Goal: Information Seeking & Learning: Learn about a topic

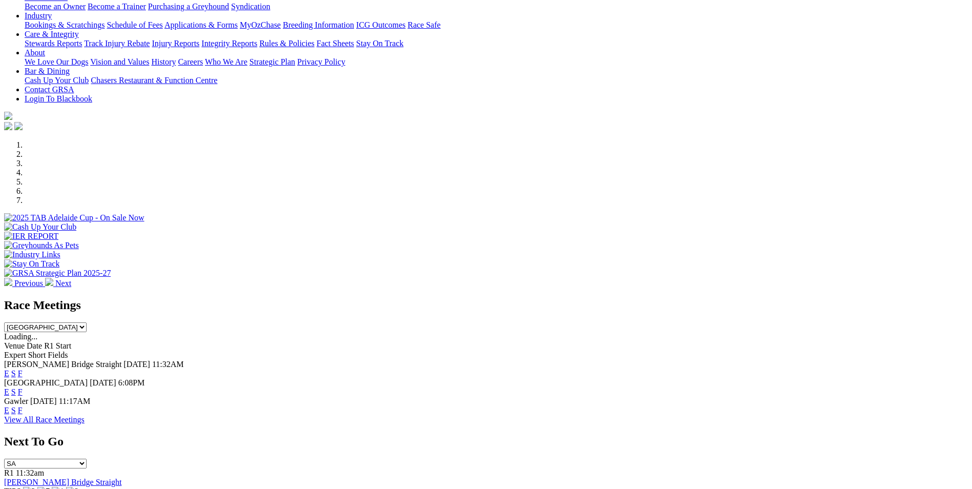
scroll to position [205, 0]
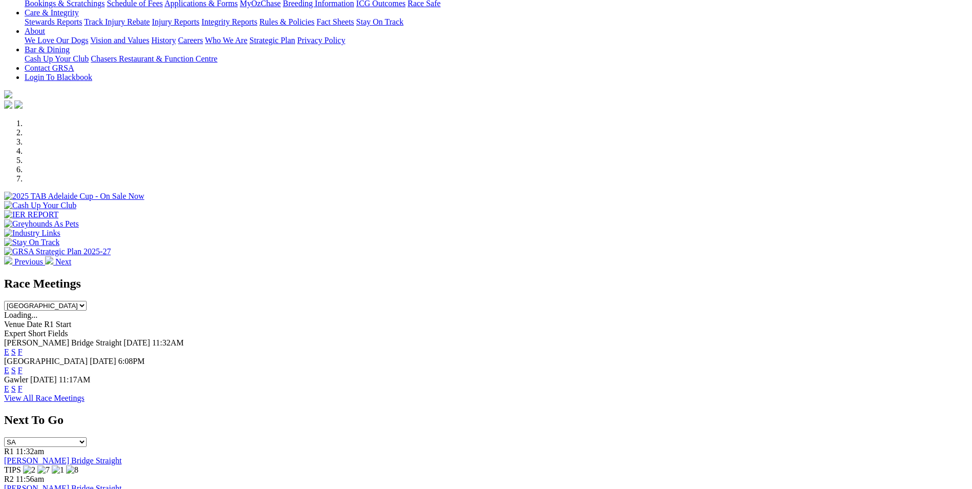
click at [23, 366] on link "F" at bounding box center [20, 370] width 5 height 9
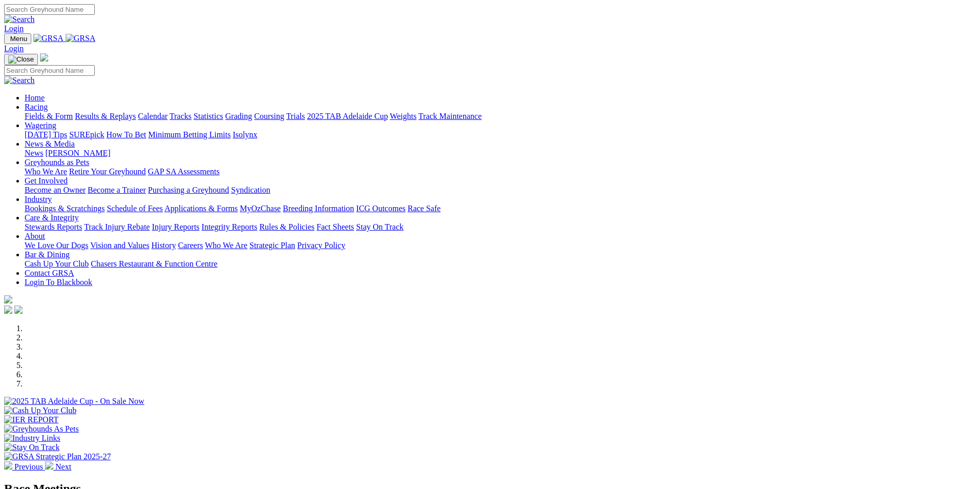
scroll to position [205, 0]
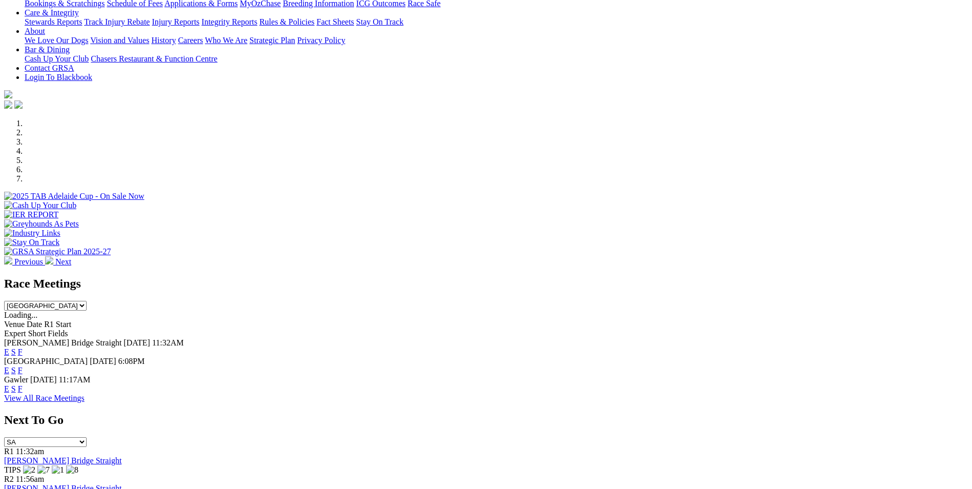
click at [9, 366] on link "E" at bounding box center [6, 370] width 5 height 9
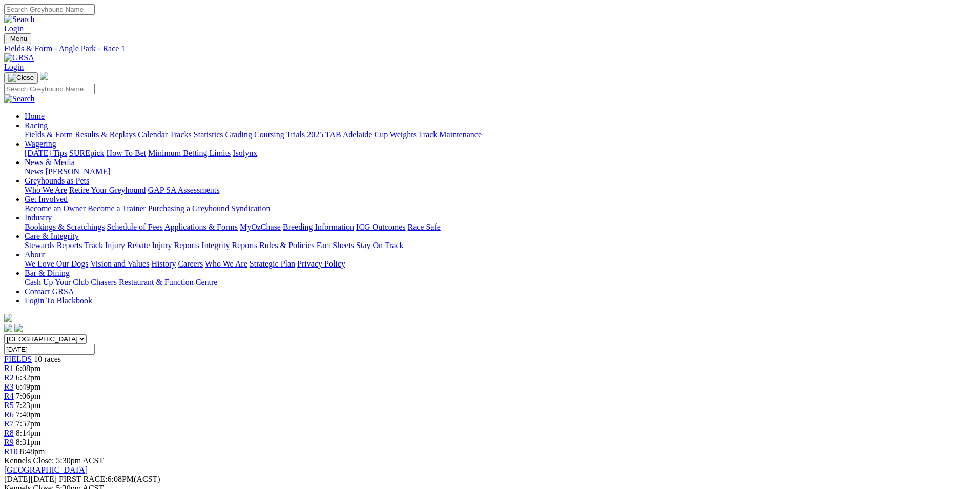
click at [788, 447] on div "R10 8:48pm" at bounding box center [485, 451] width 963 height 9
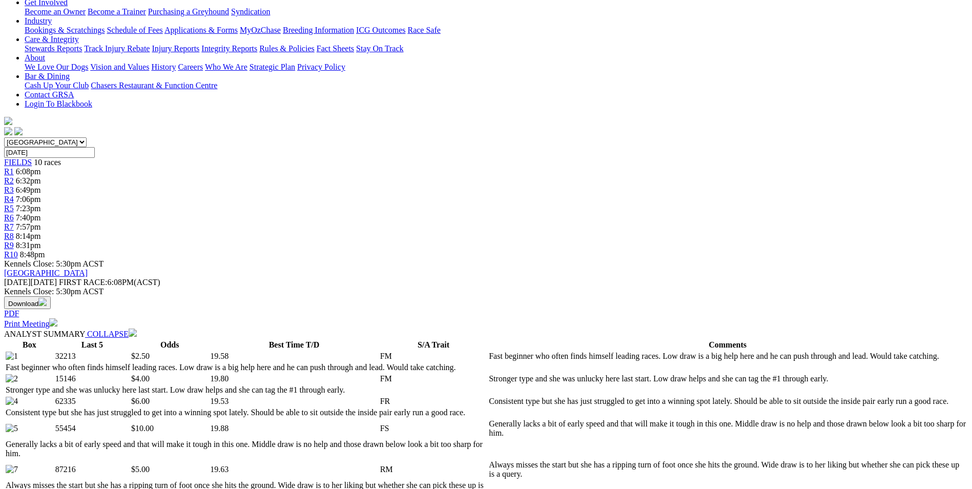
scroll to position [205, 0]
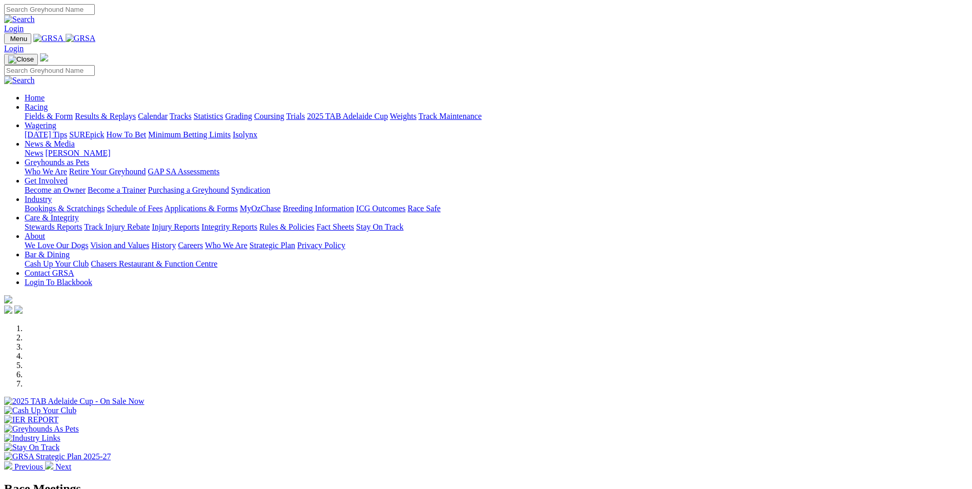
scroll to position [256, 0]
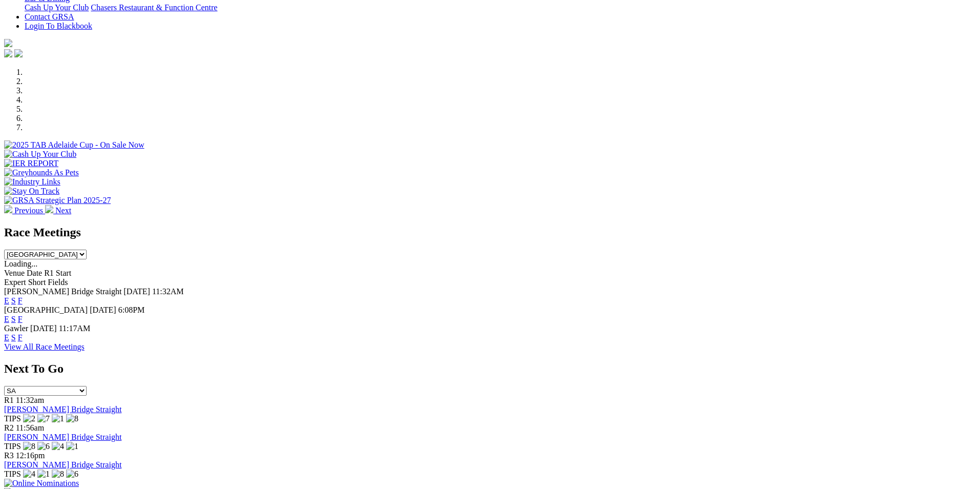
click at [23, 296] on link "F" at bounding box center [20, 300] width 5 height 9
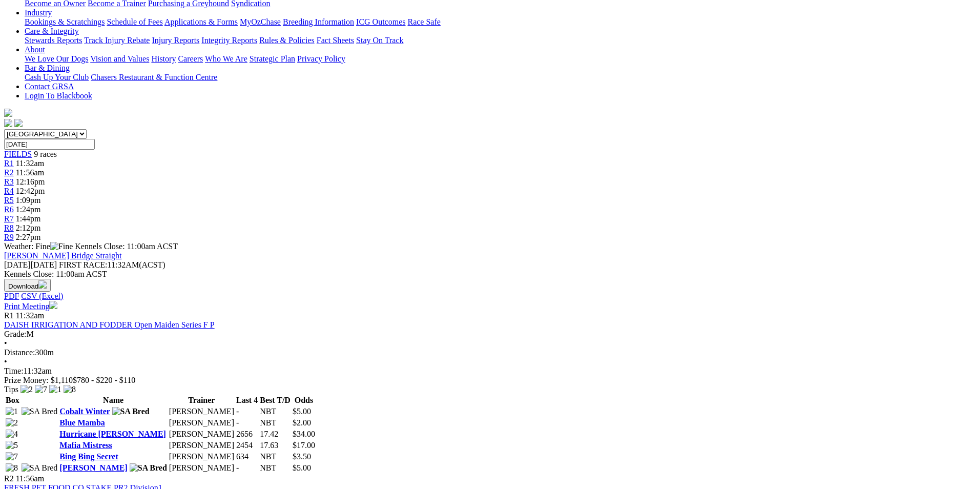
scroll to position [307, 0]
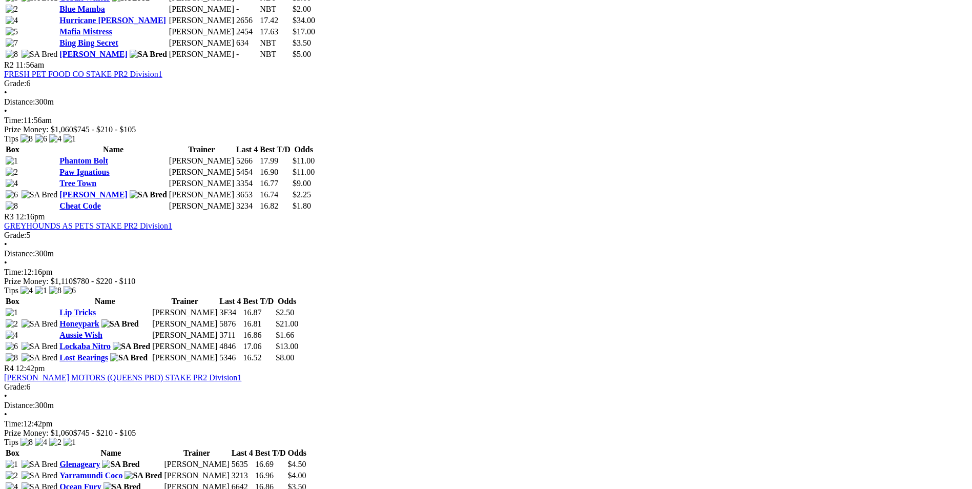
scroll to position [615, 0]
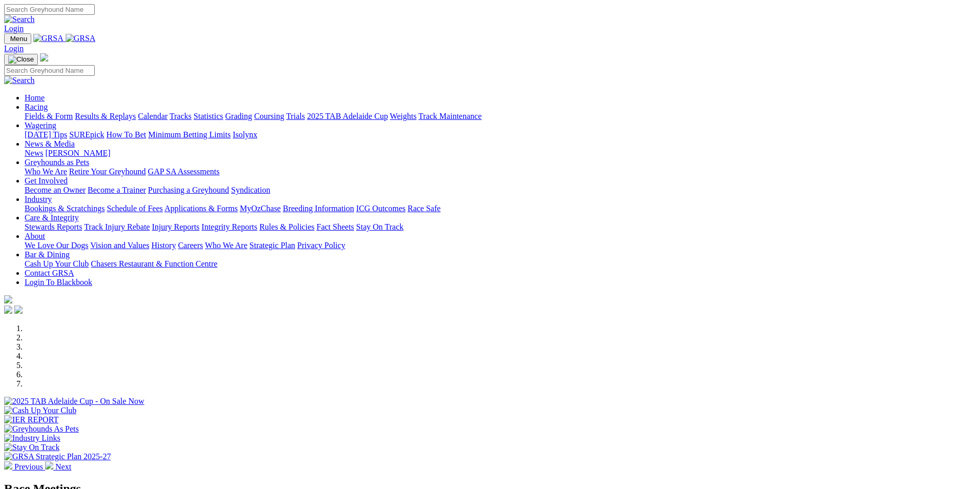
click at [104, 204] on link "Bookings & Scratchings" at bounding box center [65, 208] width 80 height 9
